Goal: Find contact information: Find contact information

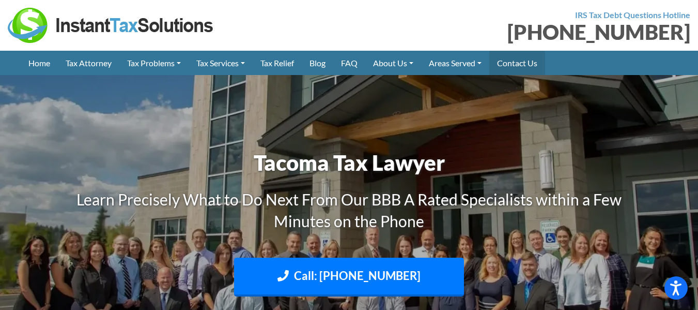
click at [528, 59] on link "Contact Us" at bounding box center [517, 63] width 56 height 24
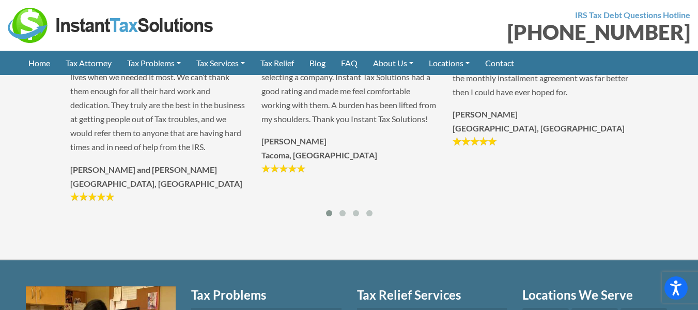
scroll to position [1447, 0]
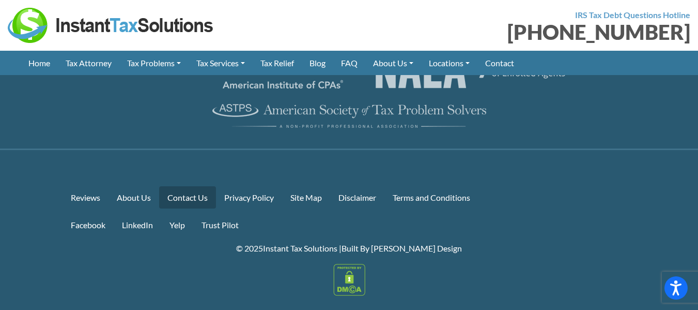
scroll to position [2072, 0]
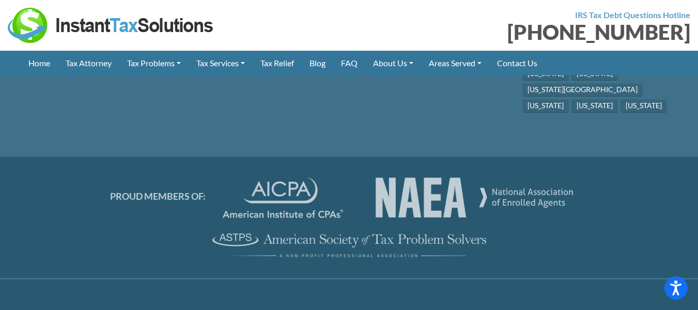
scroll to position [3066, 0]
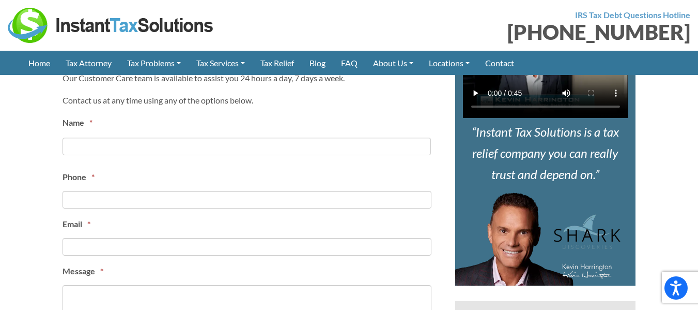
scroll to position [517, 0]
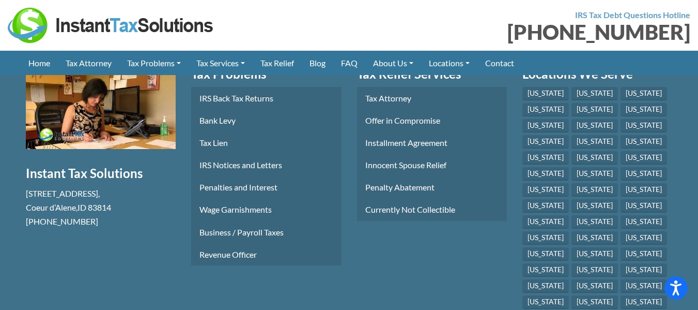
scroll to position [1602, 0]
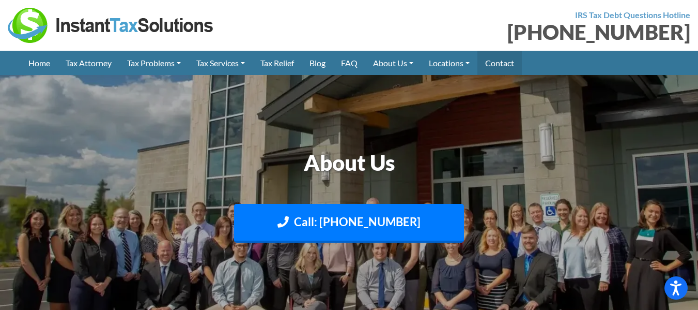
click at [504, 67] on link "Contact" at bounding box center [500, 63] width 44 height 24
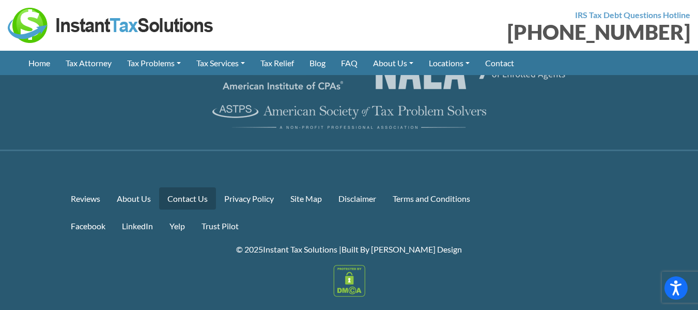
scroll to position [2072, 0]
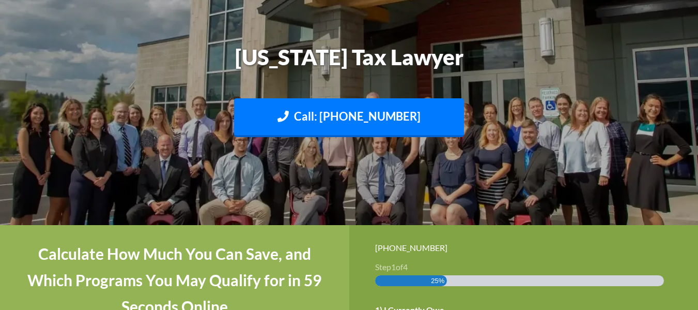
scroll to position [258, 0]
